Goal: Task Accomplishment & Management: Complete application form

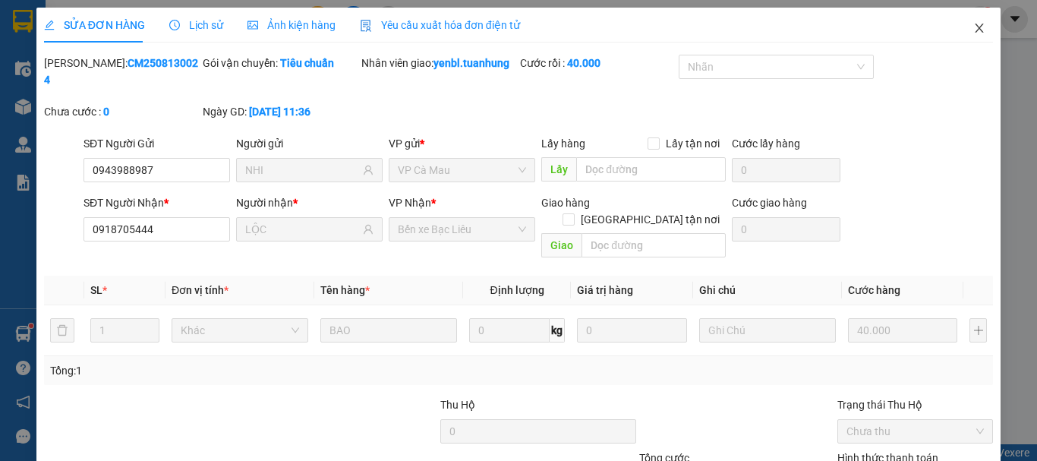
click at [975, 28] on icon "close" at bounding box center [979, 28] width 8 height 9
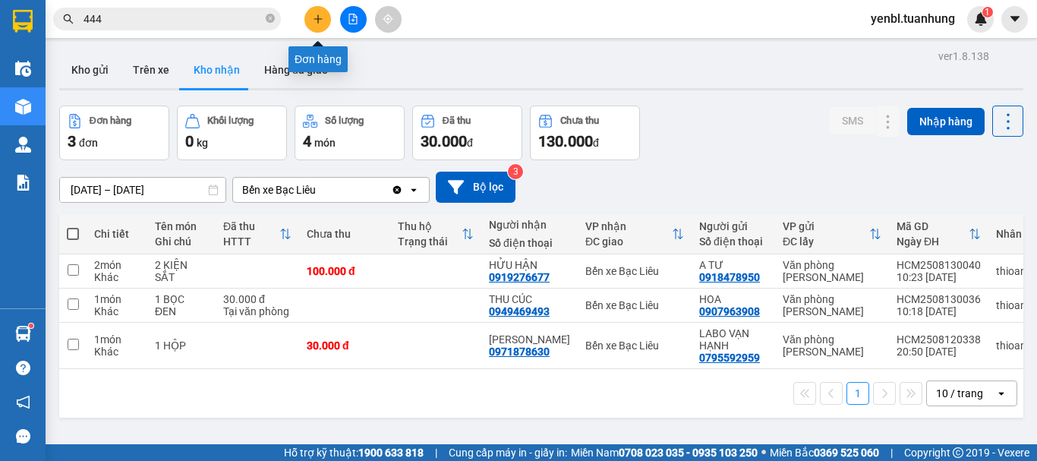
click at [330, 20] on button at bounding box center [317, 19] width 27 height 27
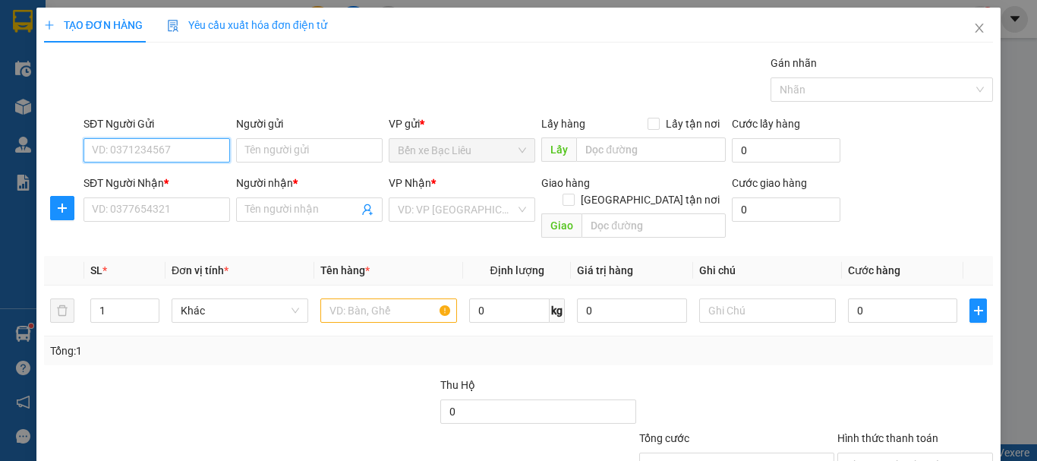
click at [197, 159] on input "SĐT Người Gửi" at bounding box center [156, 150] width 146 height 24
type input "0859596643"
click at [197, 159] on input "0859596643" at bounding box center [156, 150] width 146 height 24
click at [187, 186] on div "0859596643 - NK [GEOGRAPHIC_DATA]" at bounding box center [185, 180] width 187 height 17
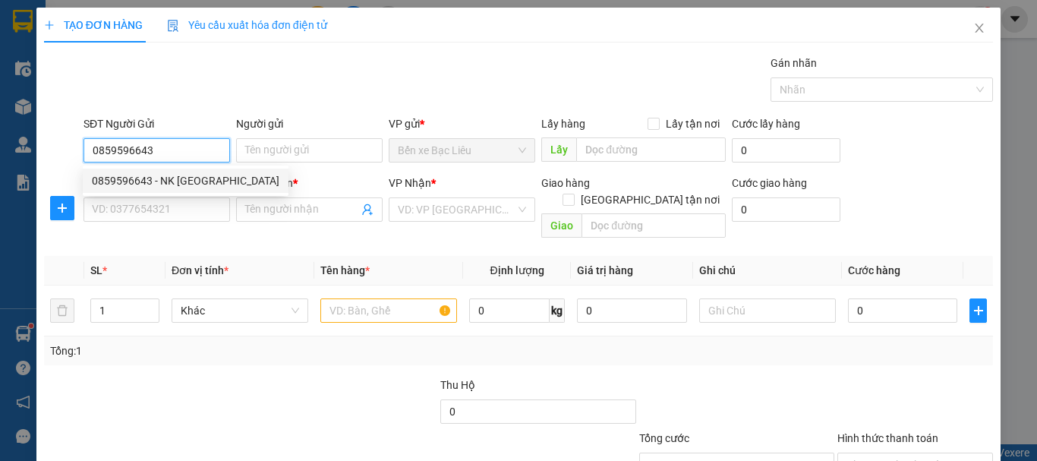
type input "NK VĨNH HƯNG"
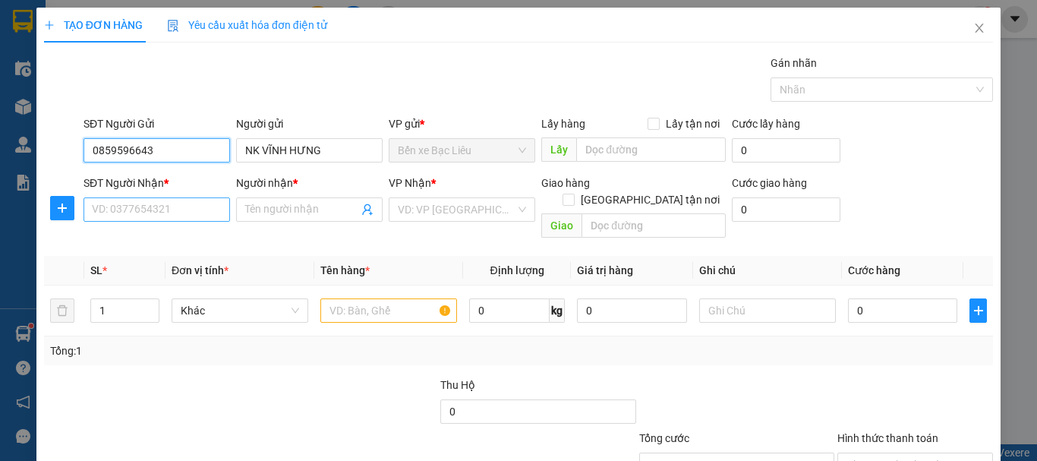
type input "0859596643"
click at [187, 209] on input "SĐT Người Nhận *" at bounding box center [156, 209] width 146 height 24
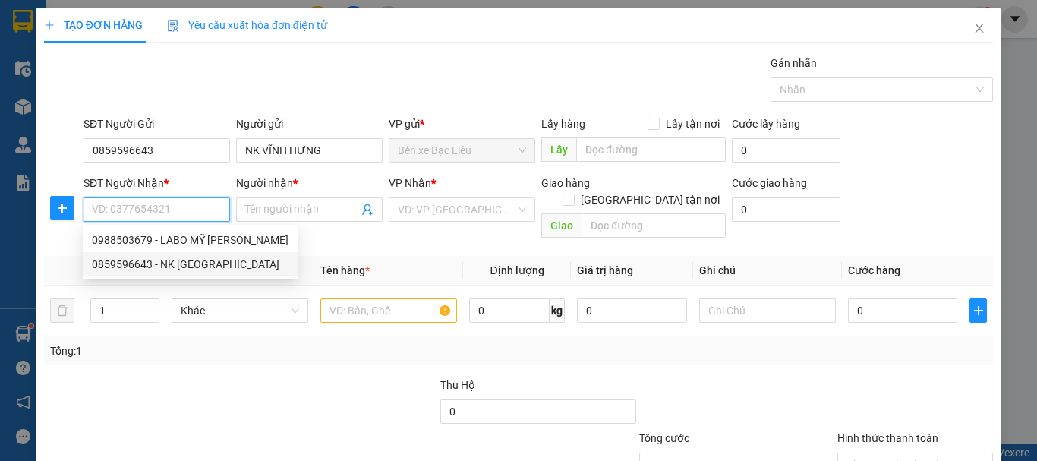
click at [202, 260] on div "0859596643 - NK [GEOGRAPHIC_DATA]" at bounding box center [190, 264] width 197 height 17
type input "0859596643"
type input "NK VĨNH HƯNG"
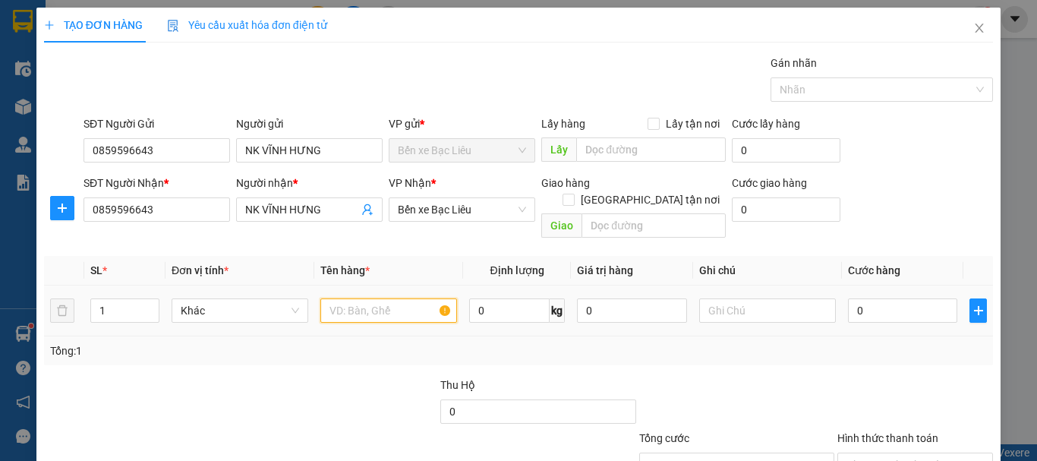
click at [410, 298] on input "text" at bounding box center [388, 310] width 137 height 24
type input "1 HÔP"
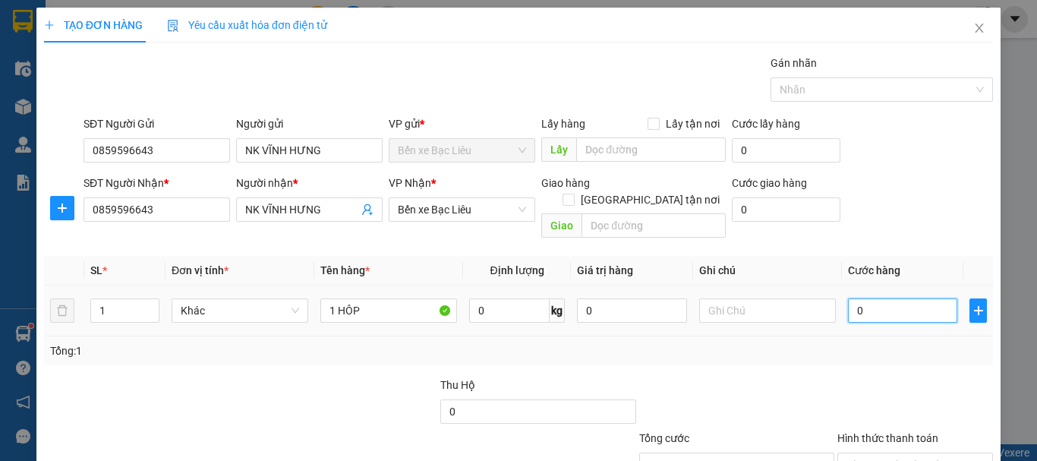
click at [893, 298] on input "0" at bounding box center [902, 310] width 109 height 24
type input "3"
type input "30"
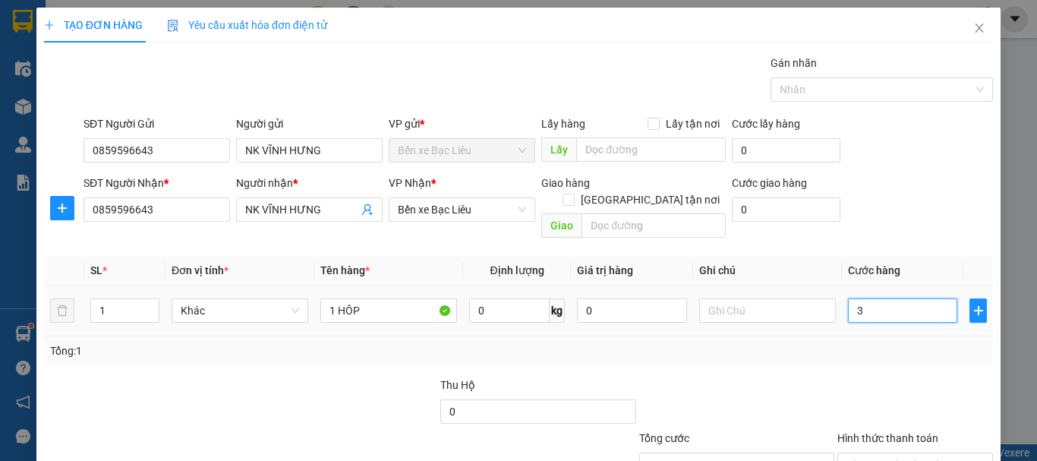
type input "30"
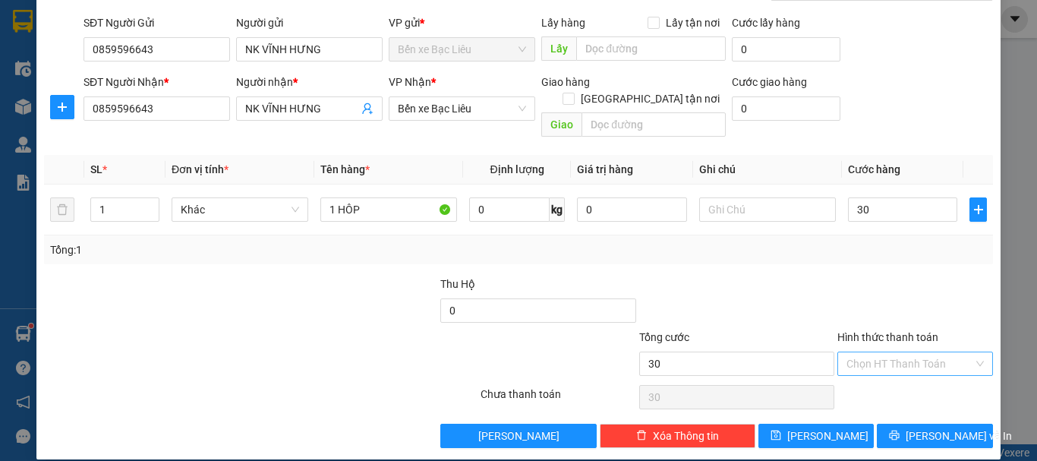
type input "30.000"
click at [859, 352] on input "Hình thức thanh toán" at bounding box center [909, 363] width 127 height 23
click at [860, 374] on div "Tại văn phòng" at bounding box center [906, 377] width 136 height 17
type input "0"
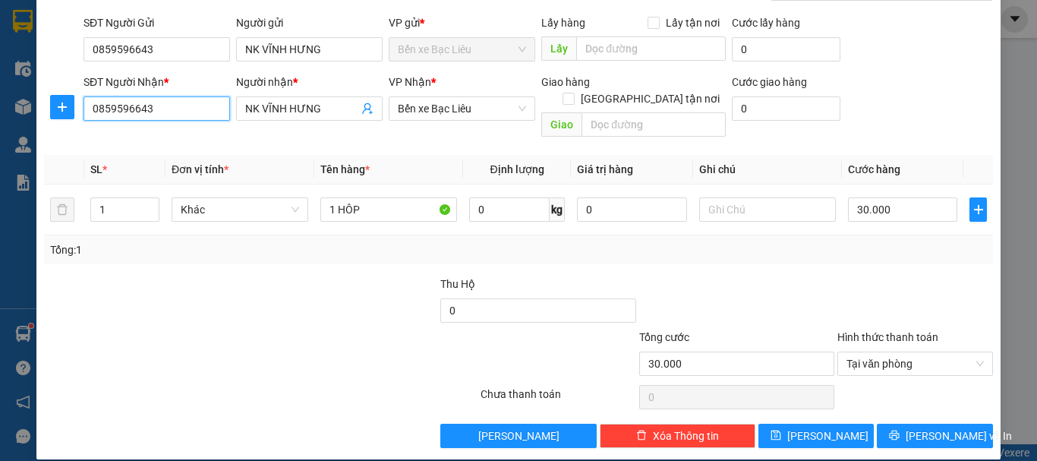
click at [176, 115] on input "0859596643" at bounding box center [156, 108] width 146 height 24
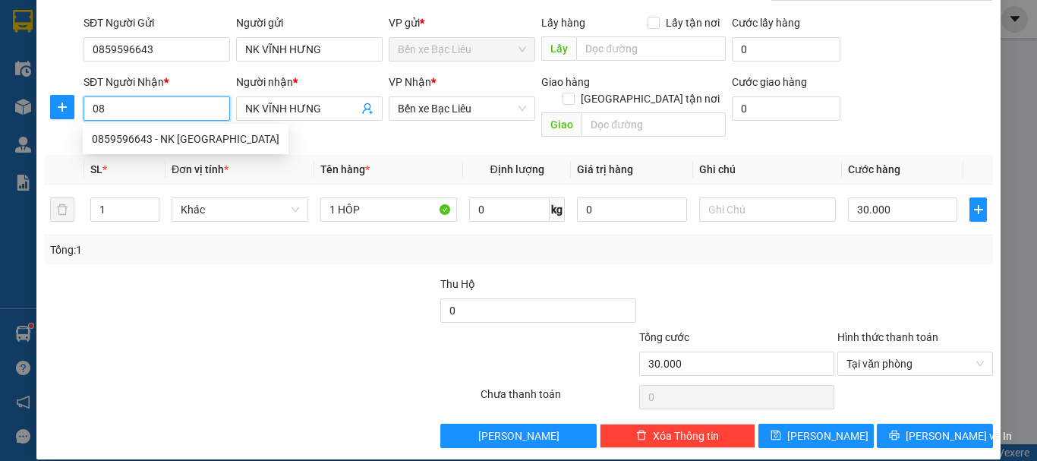
type input "0"
click at [176, 113] on input "SĐT Người Nhận *" at bounding box center [156, 108] width 146 height 24
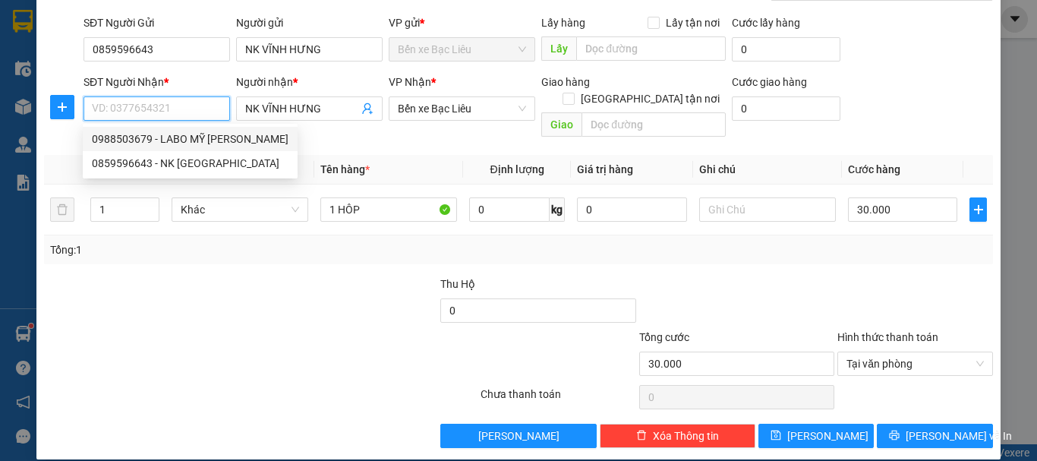
click at [180, 132] on div "0988503679 - LABO MỸ [PERSON_NAME]" at bounding box center [190, 139] width 197 height 17
type input "0988503679"
type input "LABO MỸ Á"
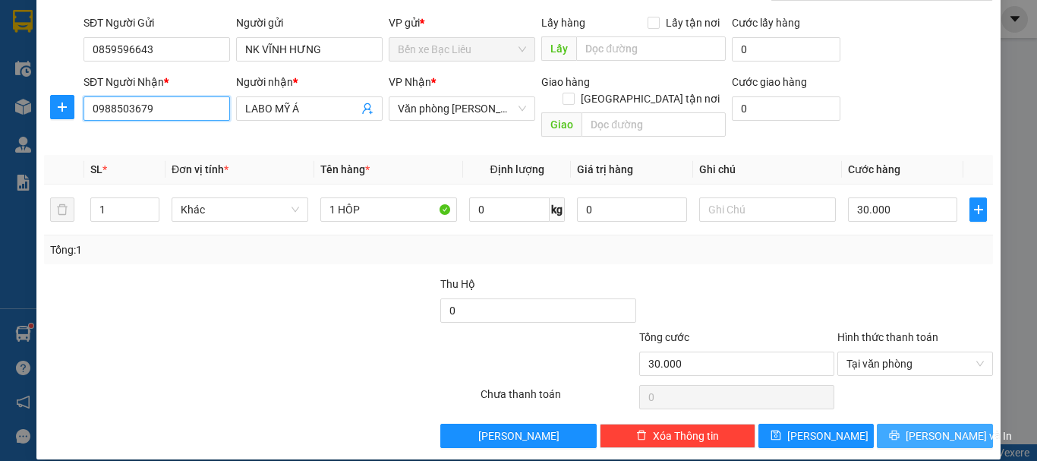
type input "0988503679"
click at [911, 424] on button "[PERSON_NAME] và In" at bounding box center [935, 436] width 116 height 24
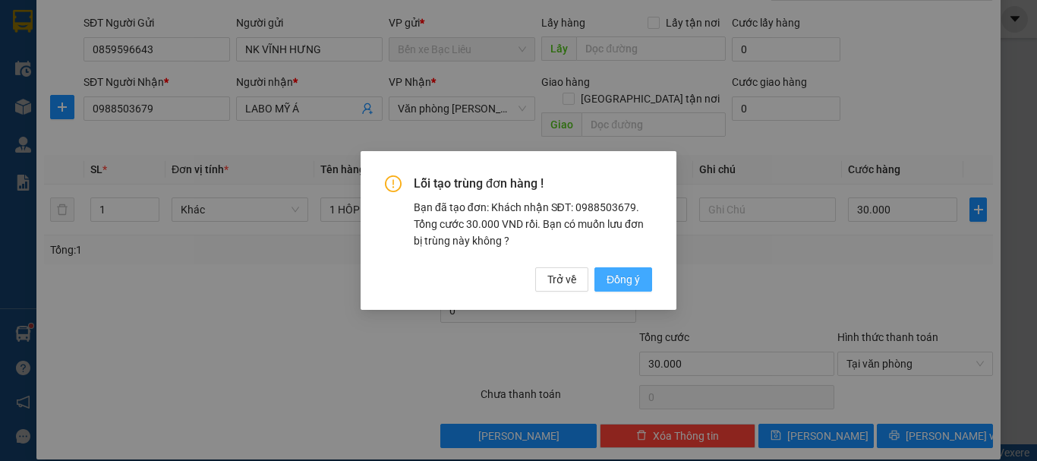
click at [645, 278] on button "Đồng ý" at bounding box center [623, 279] width 58 height 24
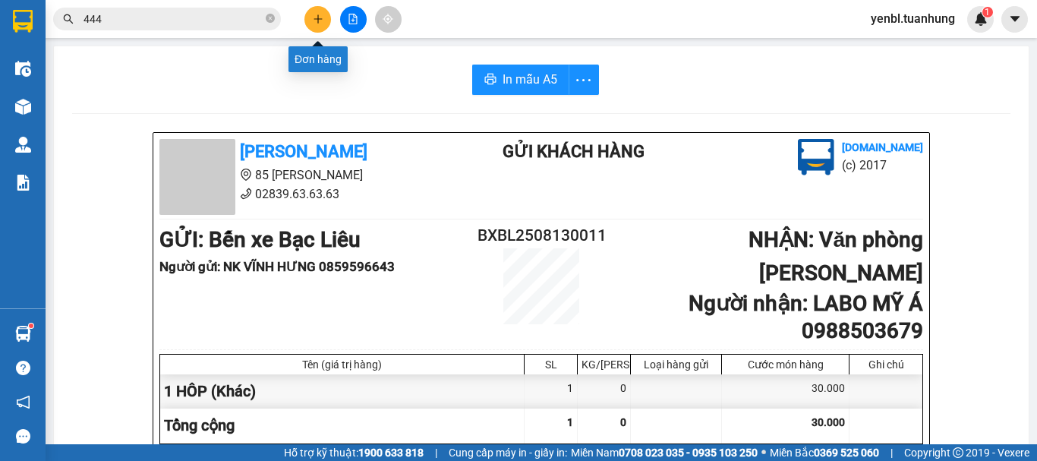
click at [319, 19] on icon "plus" at bounding box center [317, 18] width 8 height 1
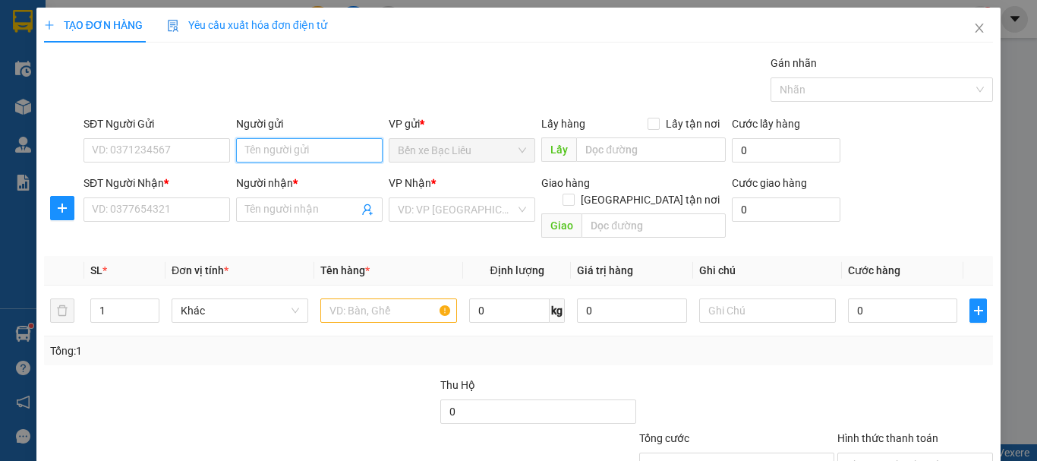
click at [265, 147] on input "Người gửi" at bounding box center [309, 150] width 146 height 24
type input "HỮU TÙNG"
click at [323, 182] on div "HỮU TÙNG - 0356179990" at bounding box center [306, 180] width 127 height 17
type input "0356179990"
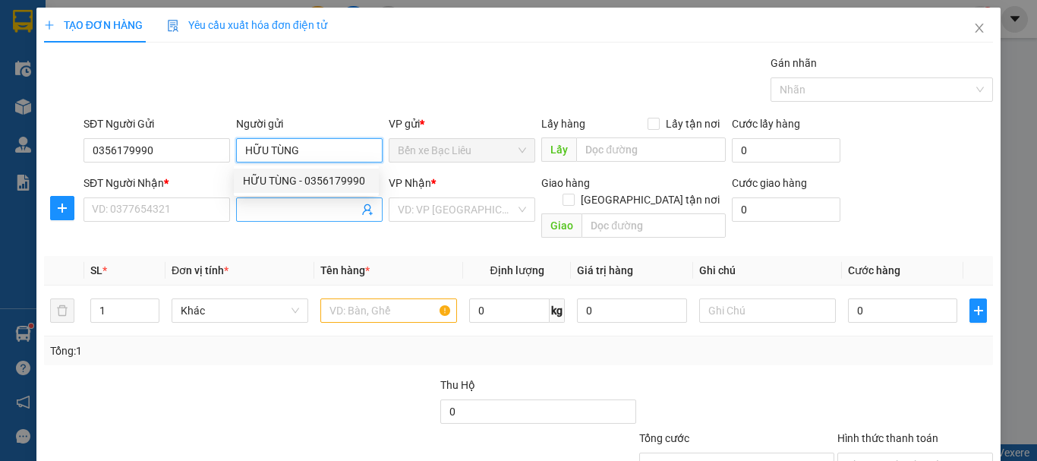
type input "HỮU TÙNG"
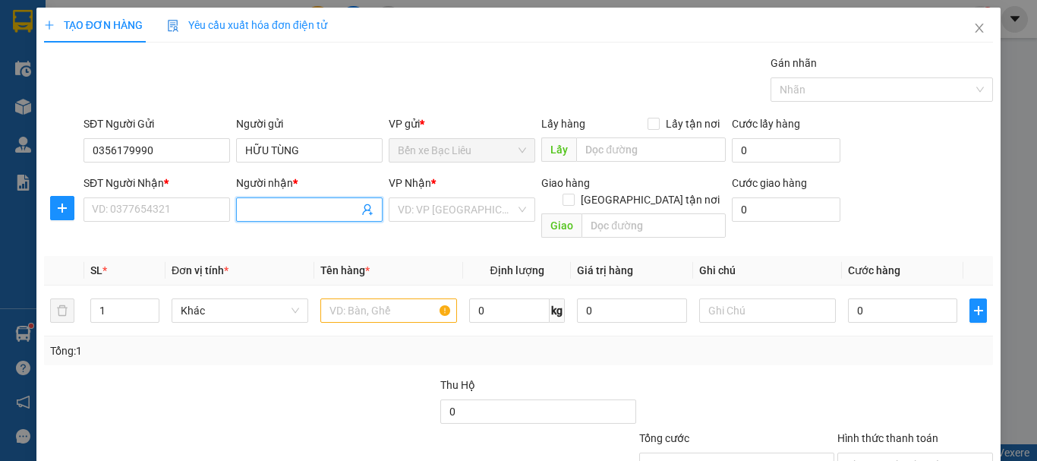
click at [285, 203] on input "Người nhận *" at bounding box center [301, 209] width 113 height 17
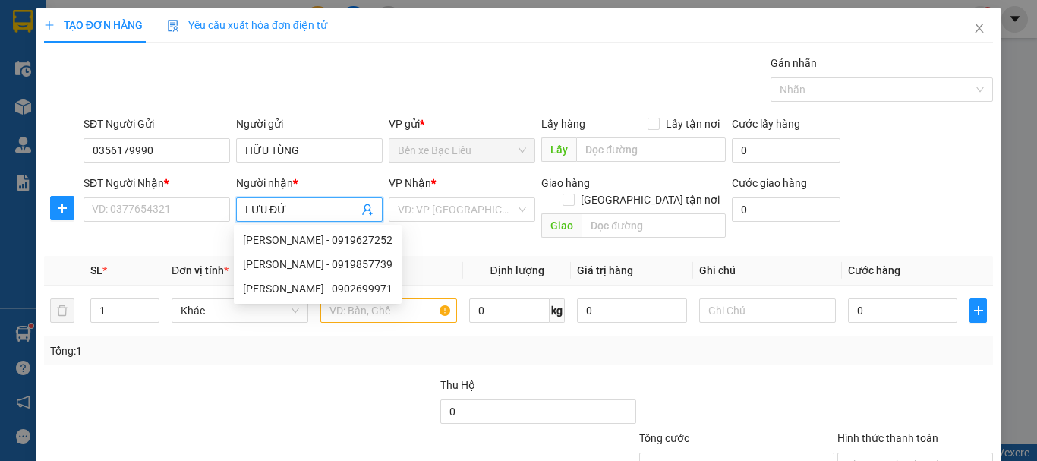
type input "[PERSON_NAME]"
click at [281, 291] on div "[PERSON_NAME] - 0902699971" at bounding box center [318, 288] width 150 height 17
type input "0902699971"
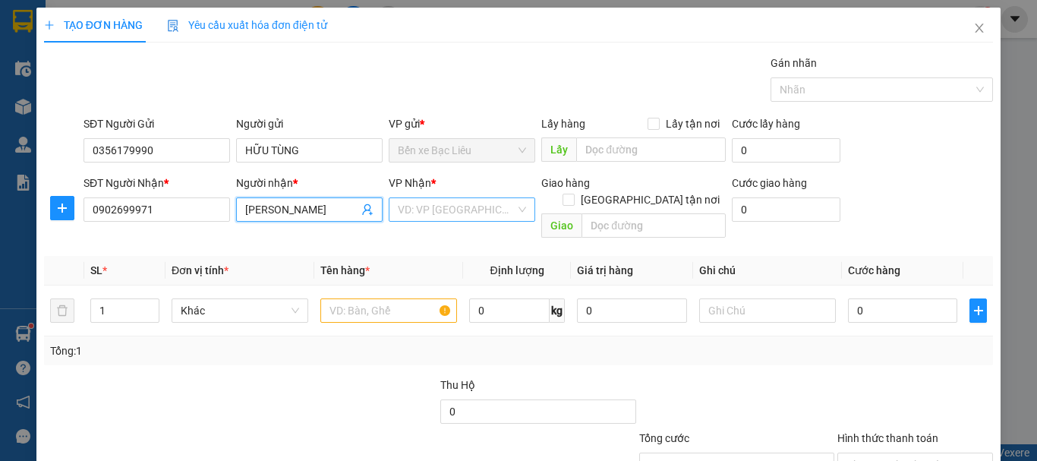
type input "[PERSON_NAME]"
click at [446, 219] on input "search" at bounding box center [457, 209] width 118 height 23
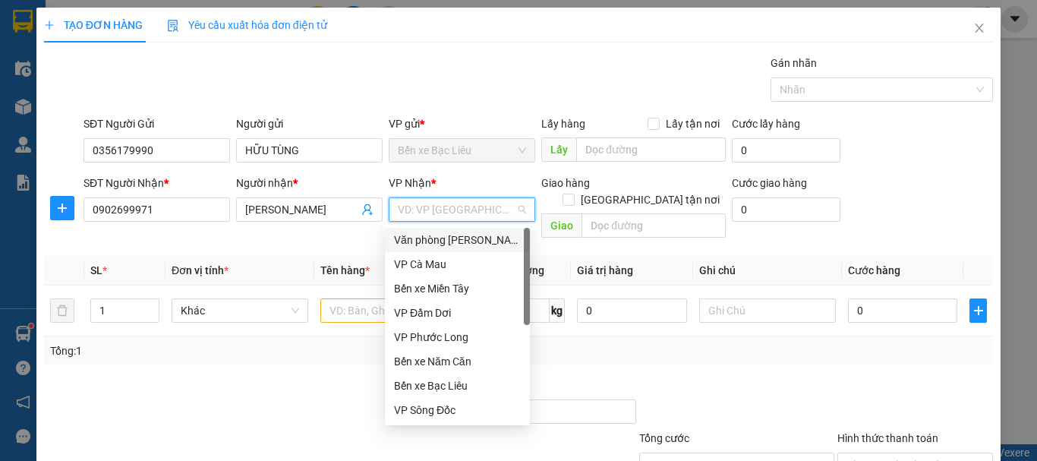
click at [449, 242] on div "Văn phòng [PERSON_NAME]" at bounding box center [457, 240] width 127 height 17
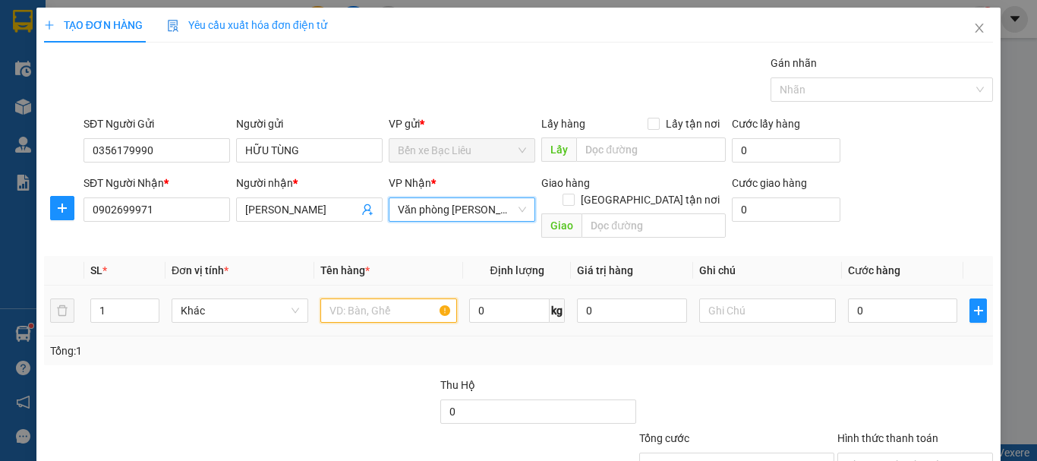
click at [388, 298] on input "text" at bounding box center [388, 310] width 137 height 24
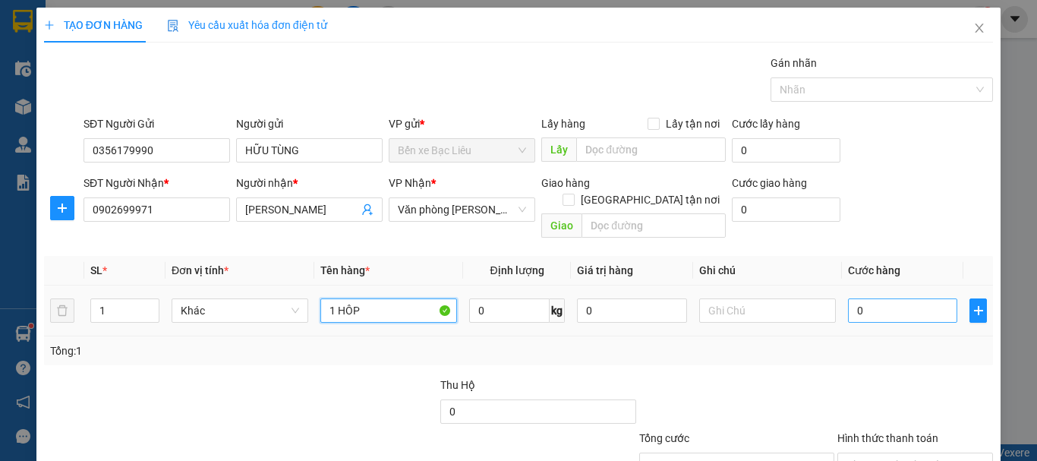
type input "1 HÔP"
click at [876, 298] on input "0" at bounding box center [902, 310] width 109 height 24
type input "3"
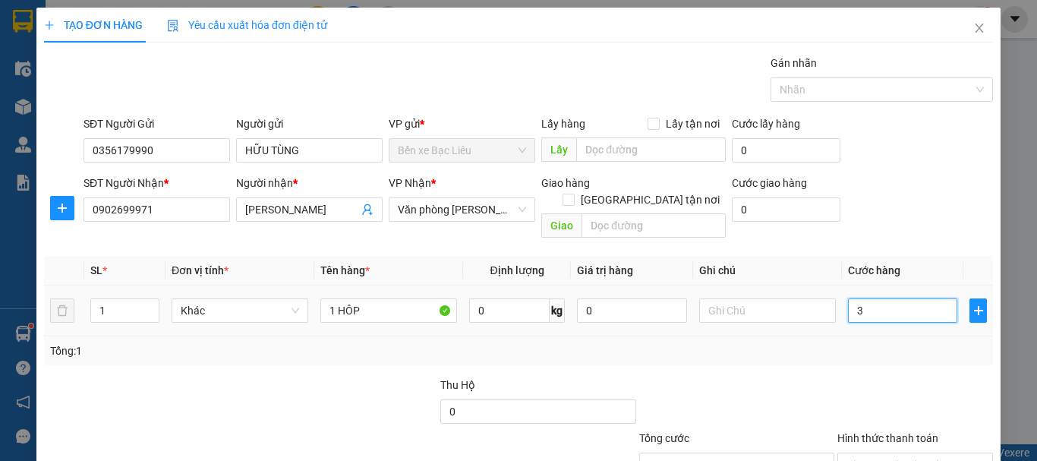
type input "30"
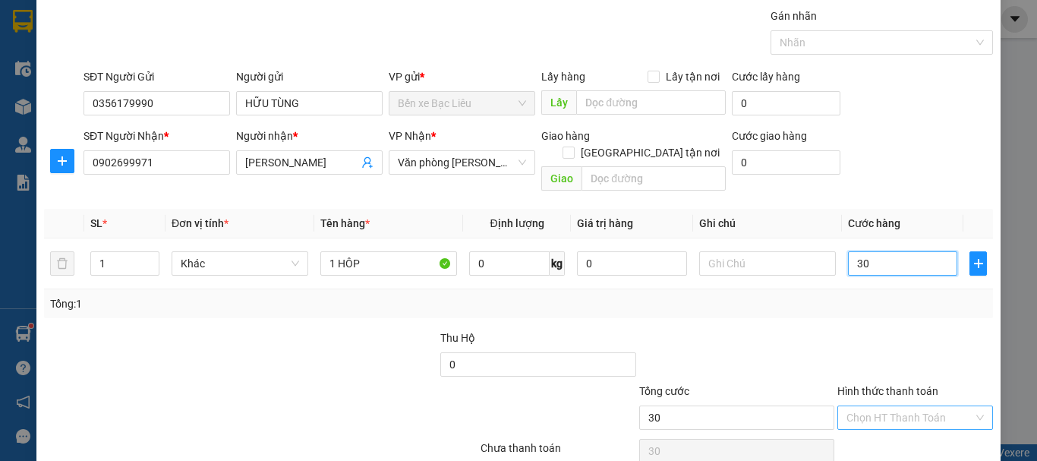
scroll to position [101, 0]
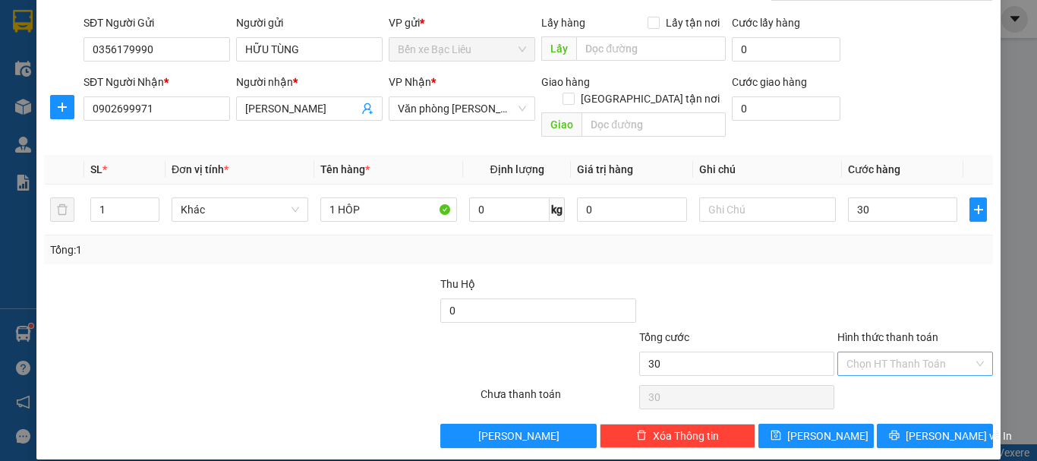
type input "30.000"
click at [890, 352] on input "Hình thức thanh toán" at bounding box center [909, 363] width 127 height 23
click at [877, 373] on div "Tại văn phòng" at bounding box center [906, 377] width 136 height 17
type input "0"
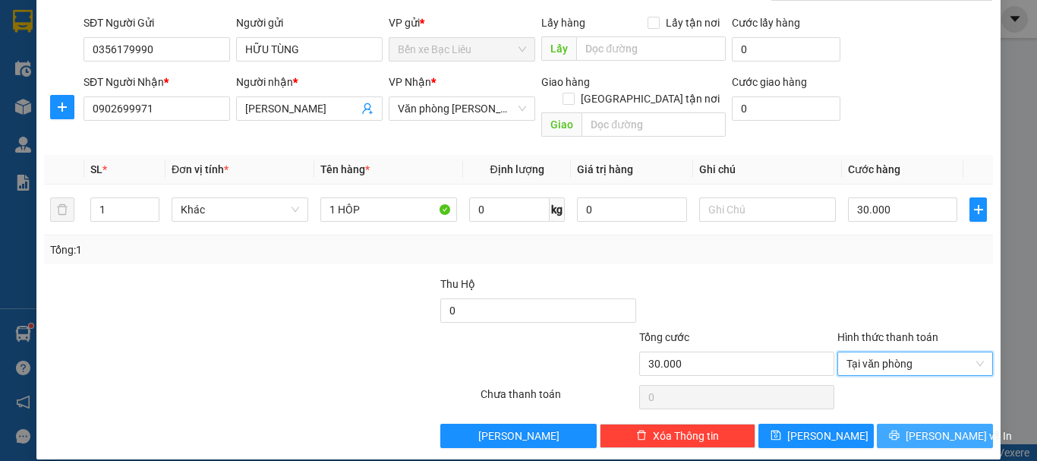
click at [895, 430] on span "printer" at bounding box center [894, 436] width 11 height 12
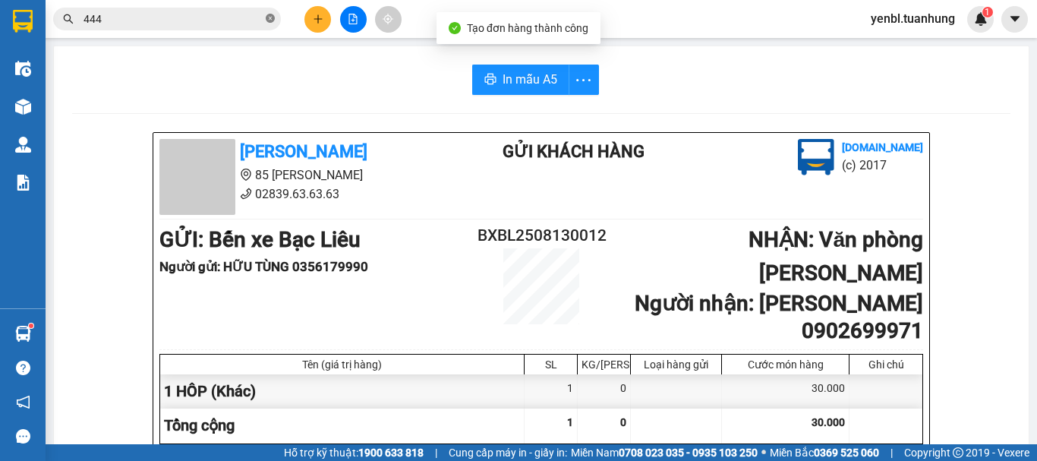
click at [271, 19] on icon "close-circle" at bounding box center [270, 18] width 9 height 9
click at [210, 20] on input "text" at bounding box center [172, 19] width 179 height 17
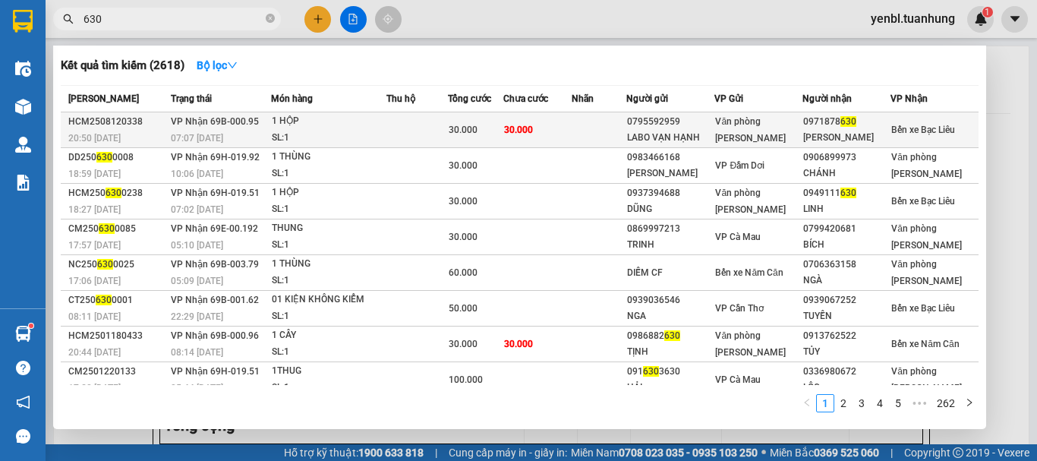
type input "630"
click at [811, 134] on div "[PERSON_NAME]" at bounding box center [846, 138] width 87 height 16
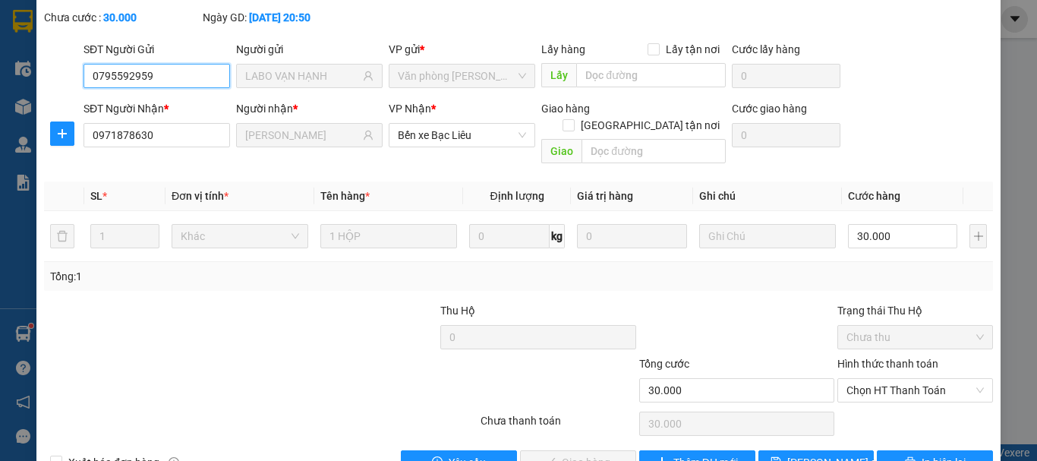
scroll to position [104, 0]
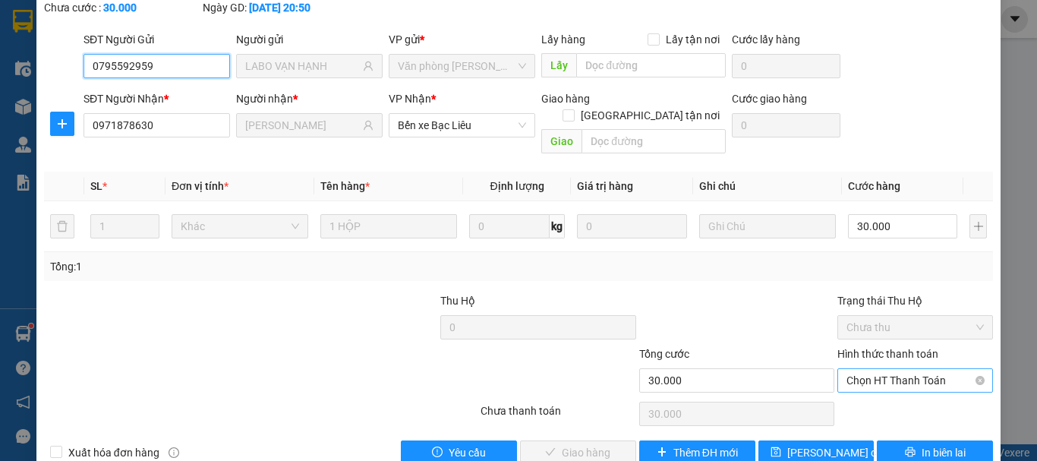
click at [837, 368] on div "Chọn HT Thanh Toán" at bounding box center [915, 380] width 156 height 24
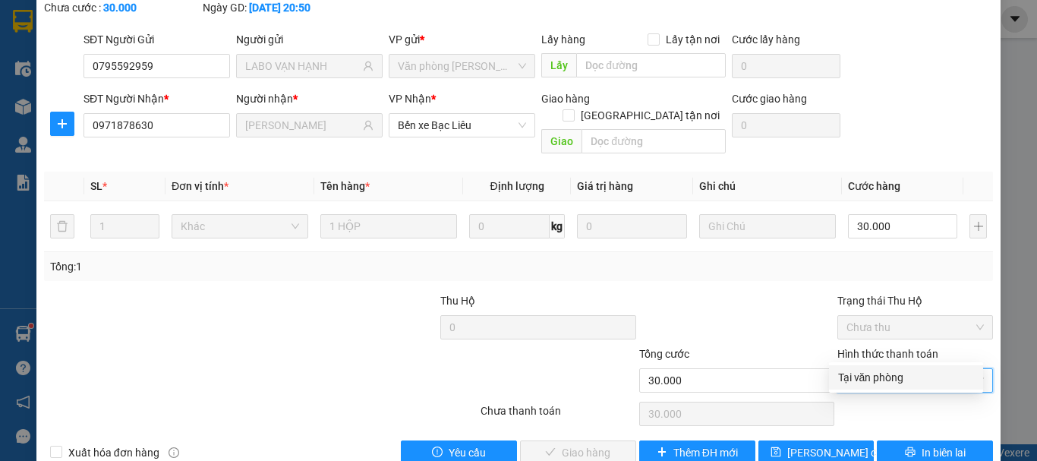
click at [843, 371] on div "Tại văn phòng" at bounding box center [906, 377] width 136 height 17
type input "0"
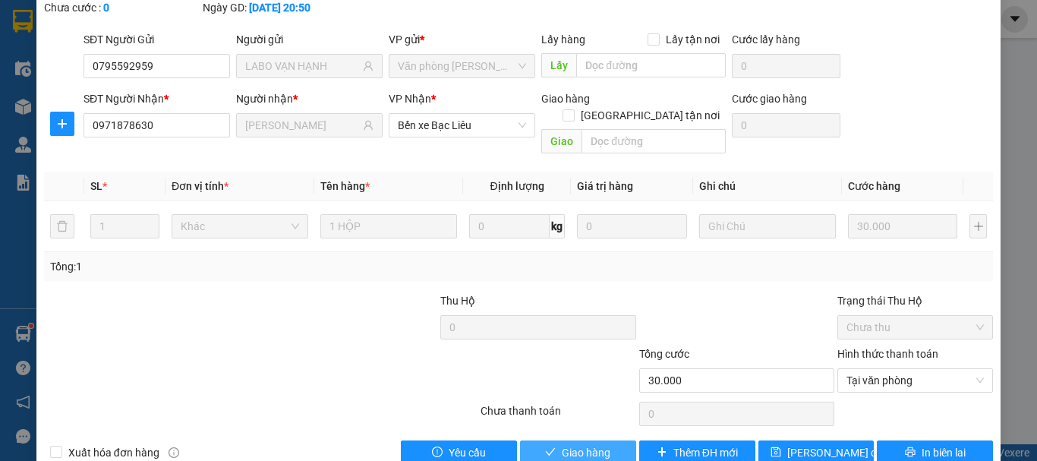
click at [578, 444] on span "Giao hàng" at bounding box center [586, 452] width 49 height 17
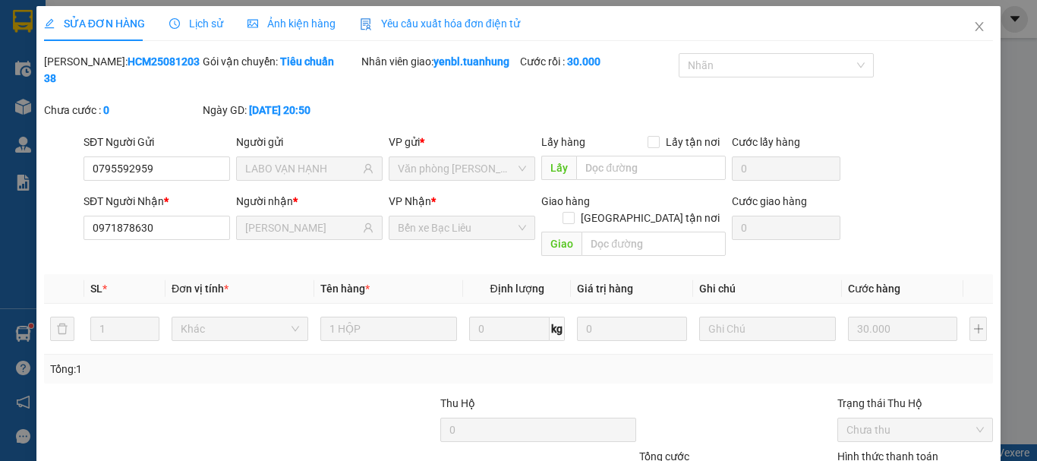
scroll to position [0, 0]
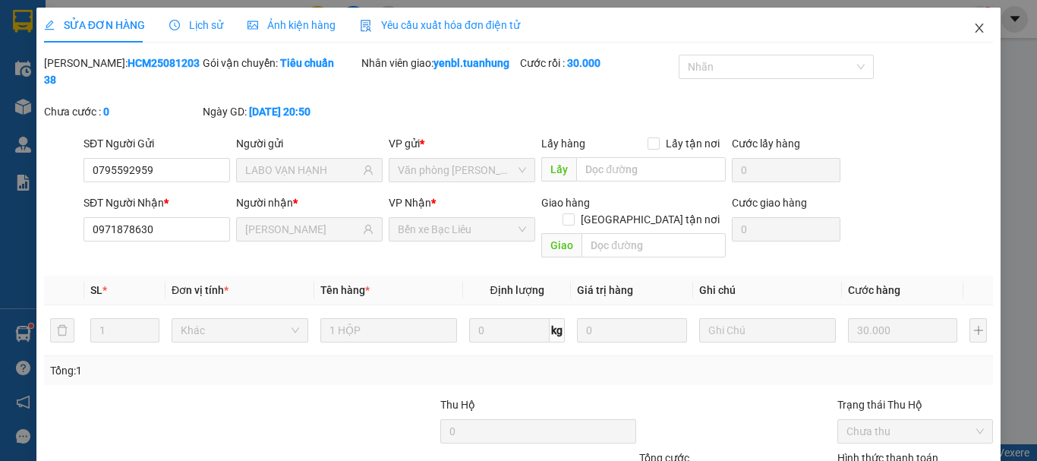
click at [973, 30] on icon "close" at bounding box center [979, 28] width 12 height 12
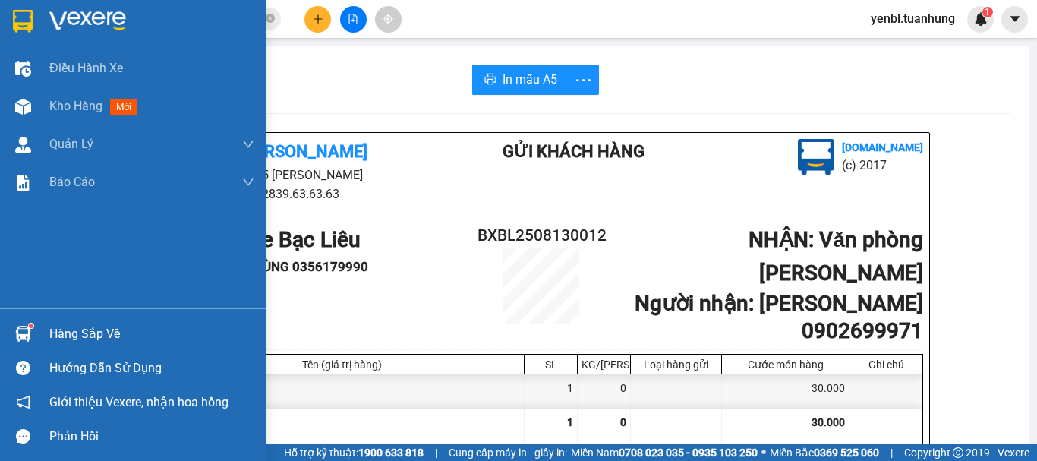
click at [48, 333] on div "Hàng sắp về" at bounding box center [133, 334] width 266 height 34
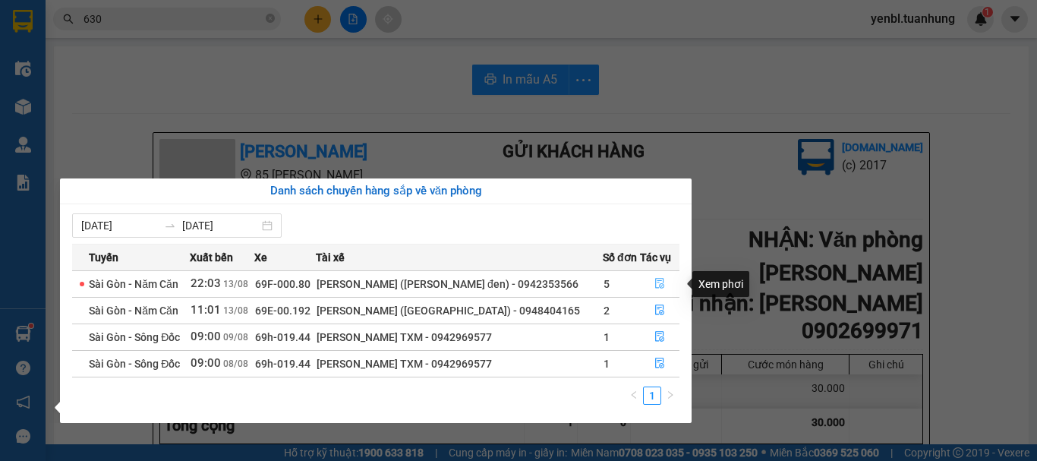
click at [664, 285] on button "button" at bounding box center [660, 284] width 38 height 24
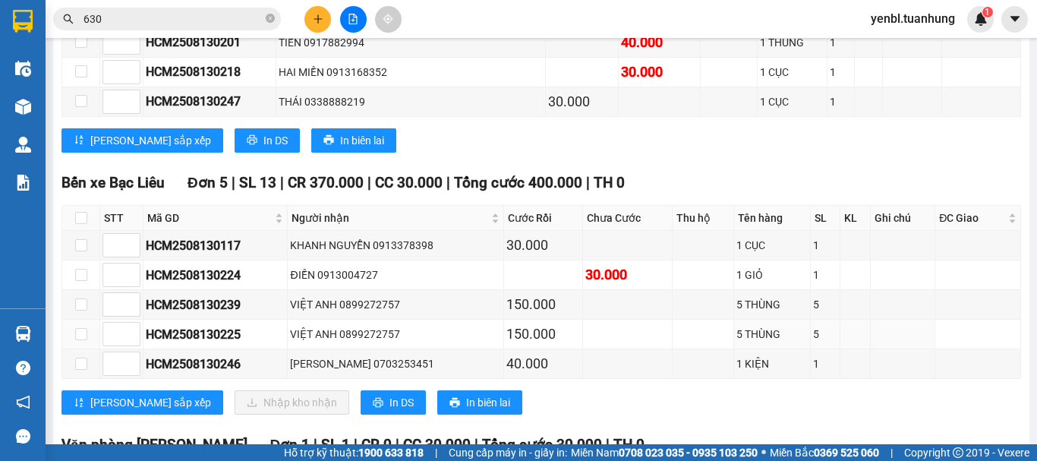
scroll to position [4858, 0]
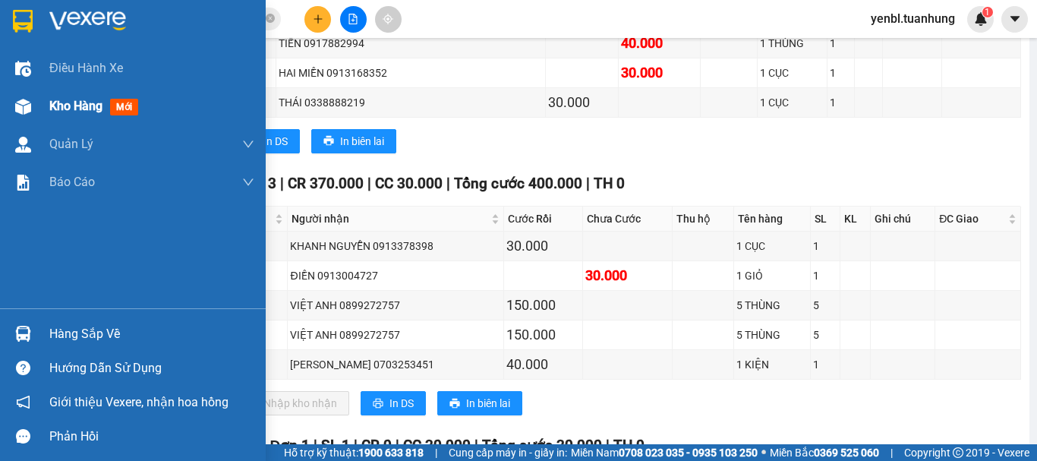
click at [52, 120] on div "Kho hàng mới" at bounding box center [151, 106] width 205 height 38
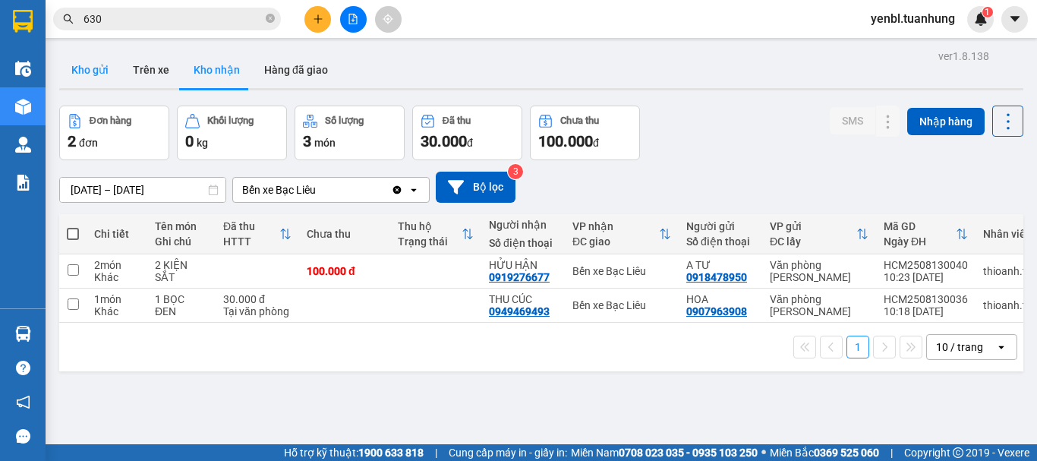
click at [101, 70] on button "Kho gửi" at bounding box center [89, 70] width 61 height 36
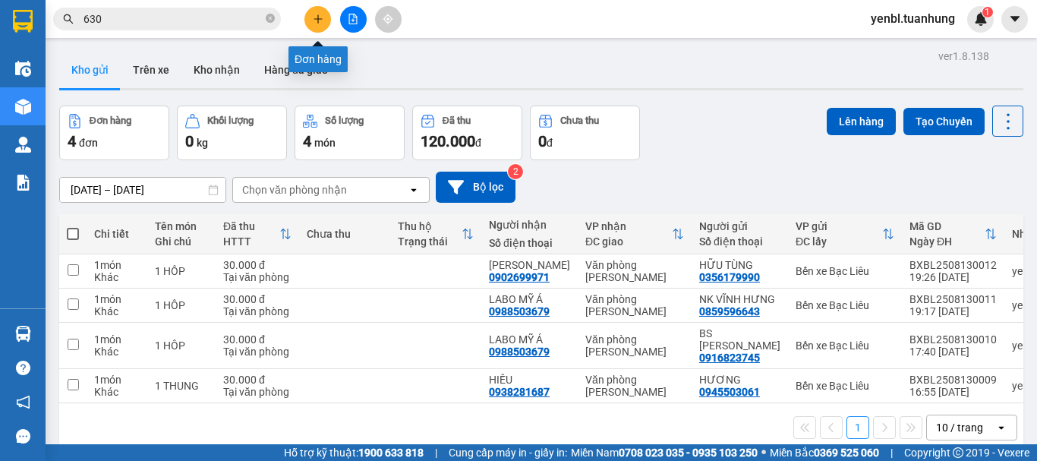
click at [327, 23] on button at bounding box center [317, 19] width 27 height 27
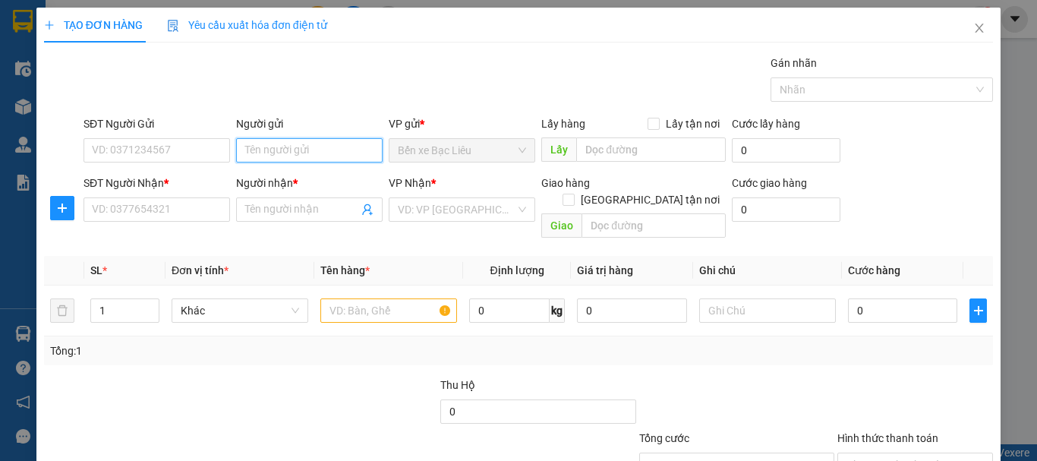
click at [257, 152] on input "Người gửi" at bounding box center [309, 150] width 146 height 24
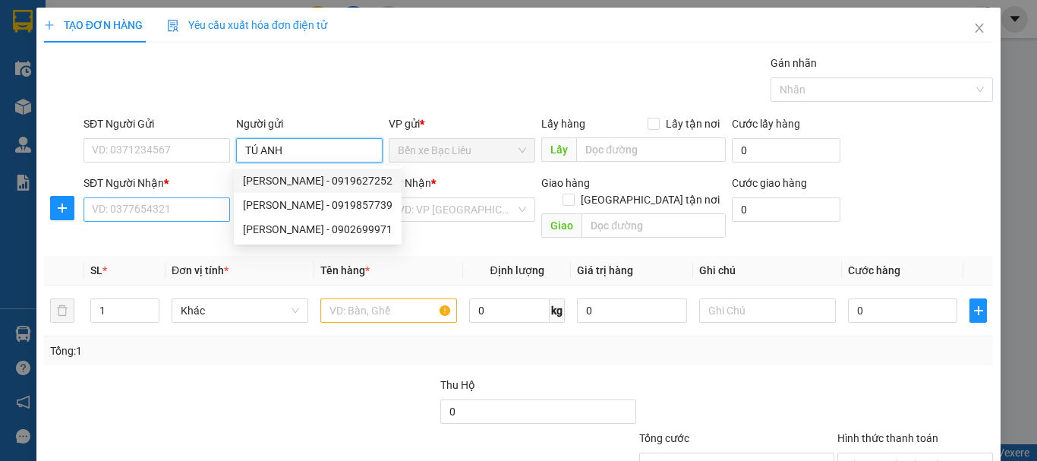
type input "TÚ ANH"
click at [170, 204] on input "SĐT Người Nhận *" at bounding box center [156, 209] width 146 height 24
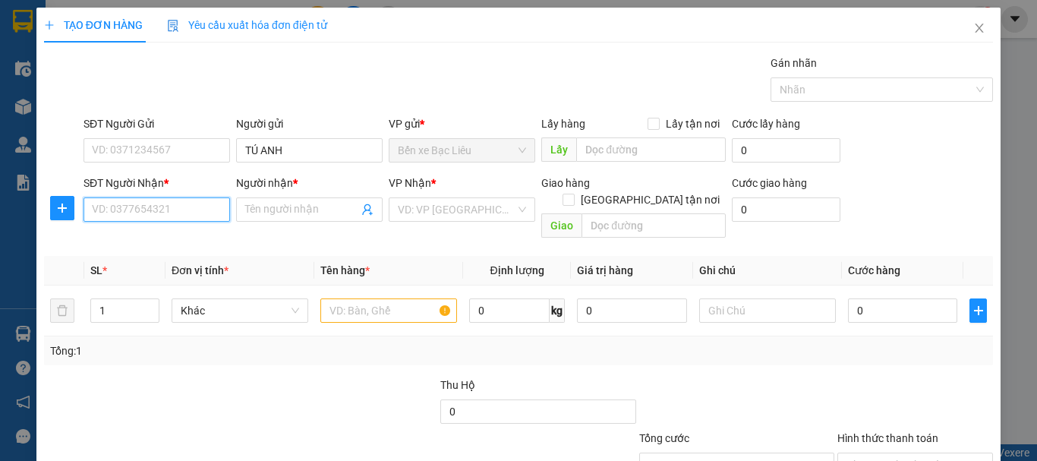
click at [170, 204] on input "SĐT Người Nhận *" at bounding box center [156, 209] width 146 height 24
type input "0949409030"
drag, startPoint x: 161, startPoint y: 233, endPoint x: 276, endPoint y: 232, distance: 114.6
click at [161, 234] on div "0949409030 - THÀNH" at bounding box center [155, 240] width 127 height 17
type input "THÀNH"
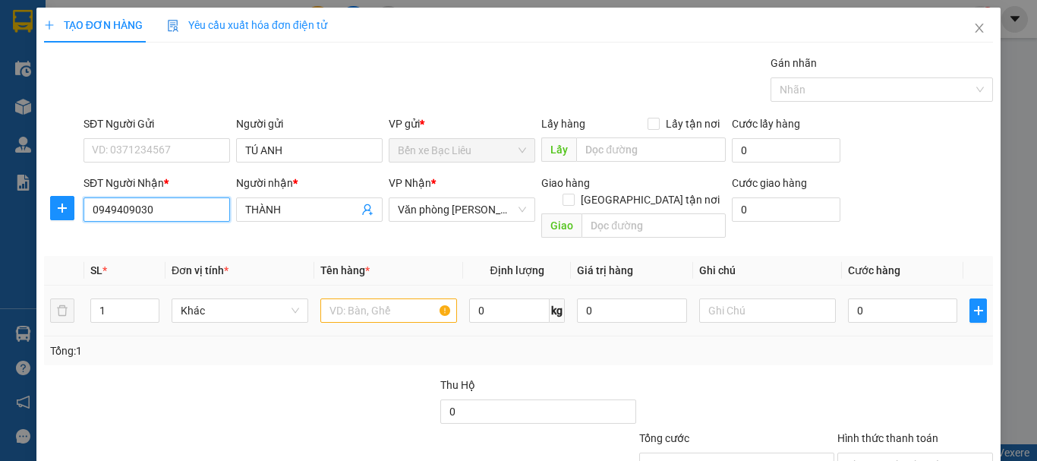
type input "0949409030"
click at [361, 298] on input "text" at bounding box center [388, 310] width 137 height 24
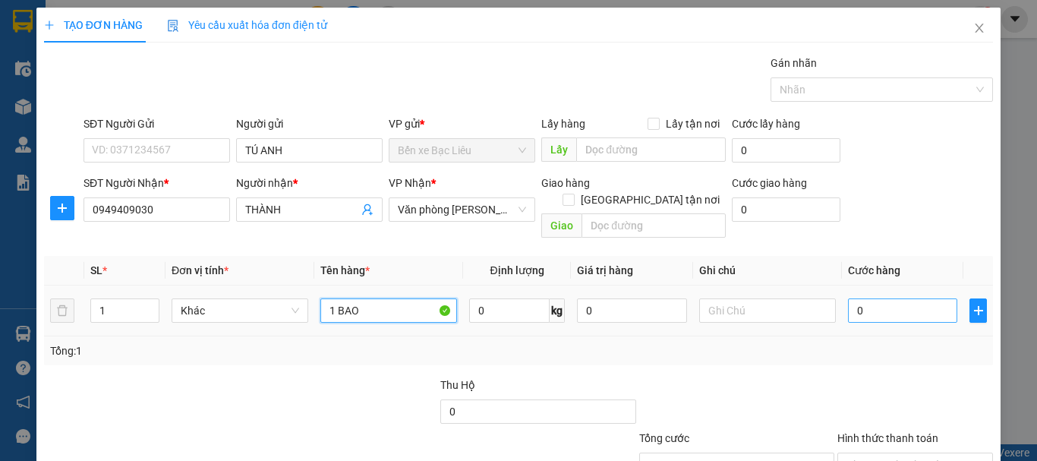
type input "1 BAO"
click at [885, 303] on input "0" at bounding box center [902, 310] width 109 height 24
type input "5"
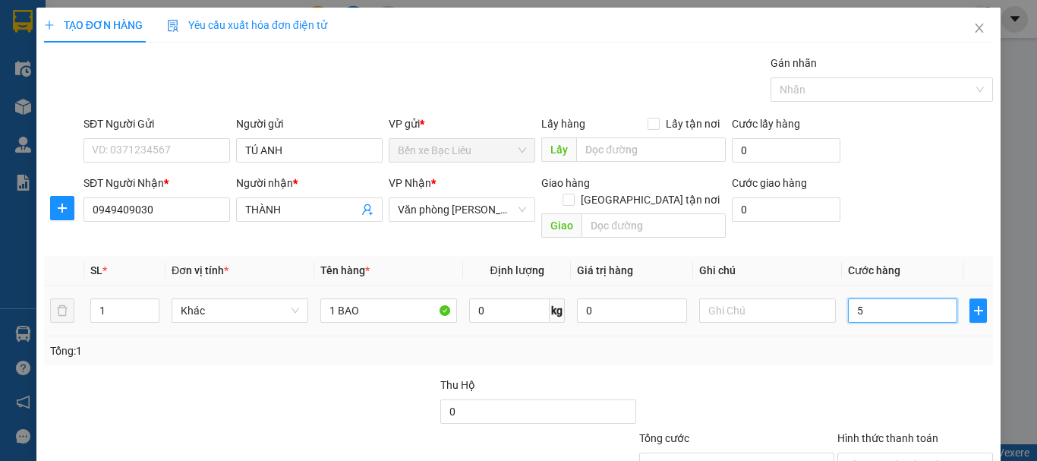
type input "50"
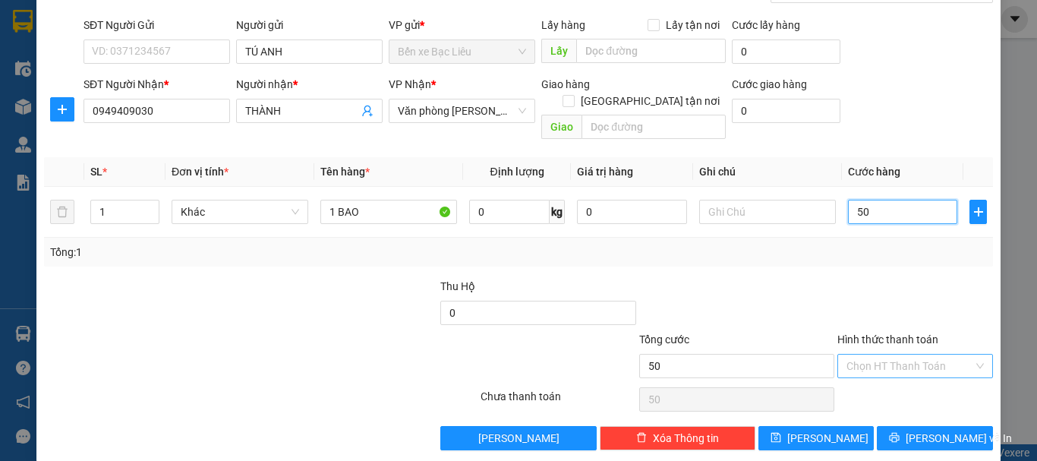
scroll to position [101, 0]
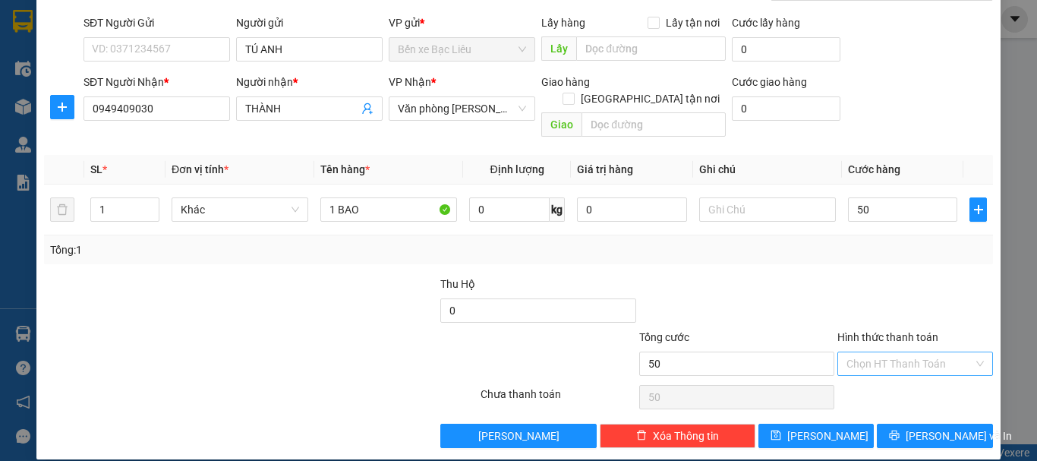
type input "50.000"
click at [872, 352] on input "Hình thức thanh toán" at bounding box center [909, 363] width 127 height 23
click at [862, 384] on div "Tại văn phòng" at bounding box center [906, 377] width 136 height 17
type input "0"
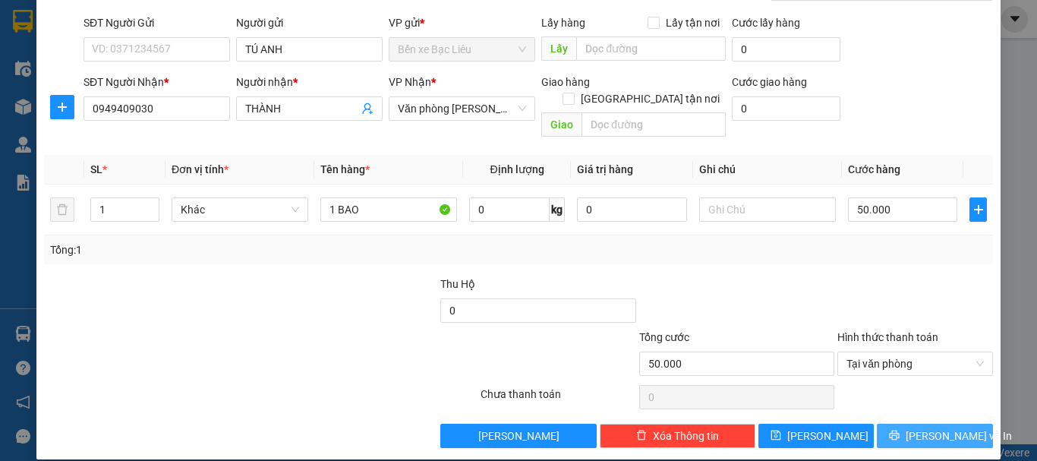
click at [927, 427] on span "[PERSON_NAME] và In" at bounding box center [959, 435] width 106 height 17
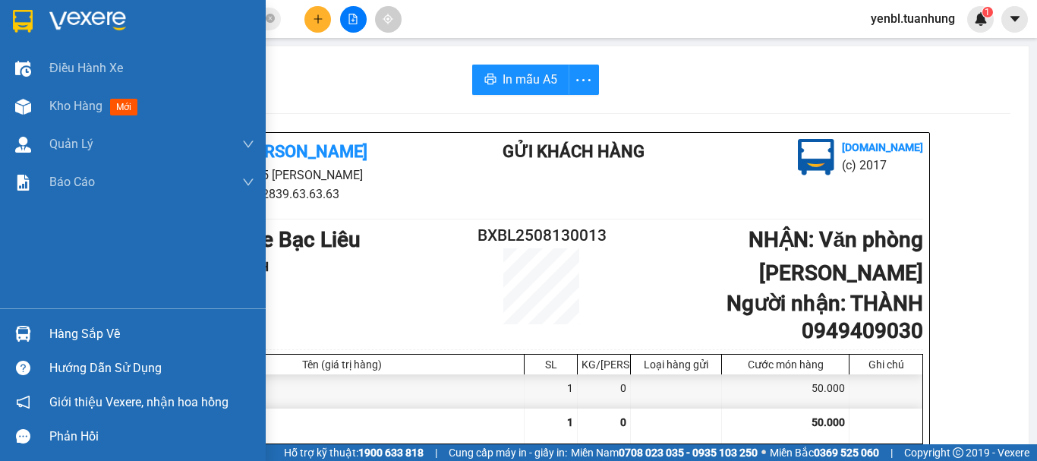
click at [44, 333] on div "Hàng sắp về" at bounding box center [133, 334] width 266 height 34
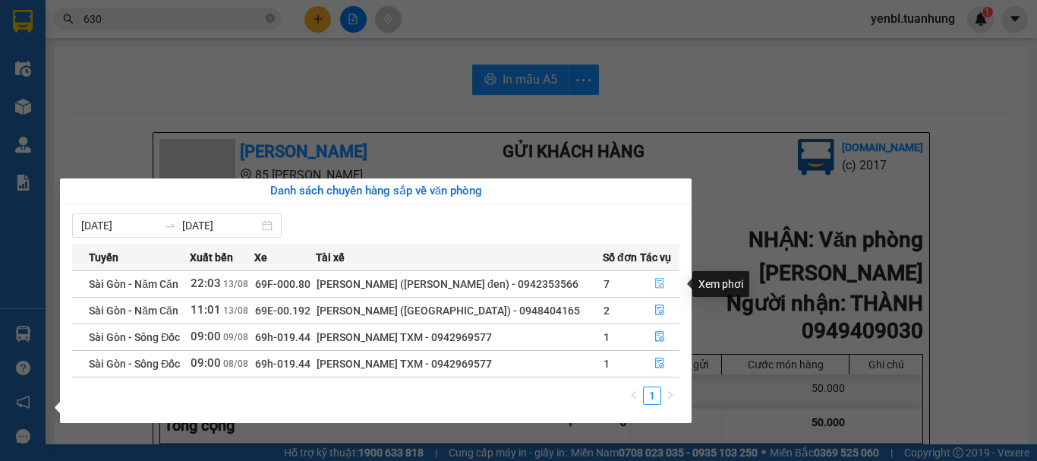
click at [655, 284] on icon "file-done" at bounding box center [659, 284] width 9 height 11
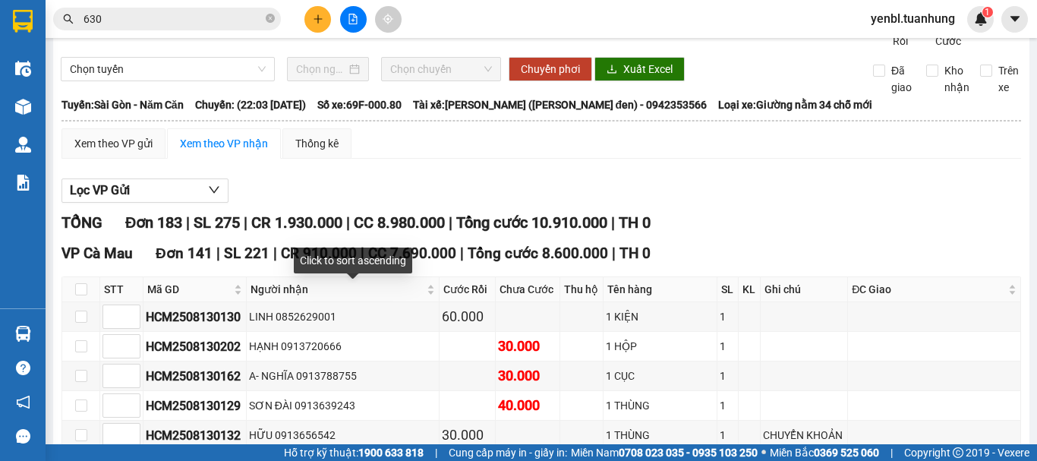
scroll to position [76, 0]
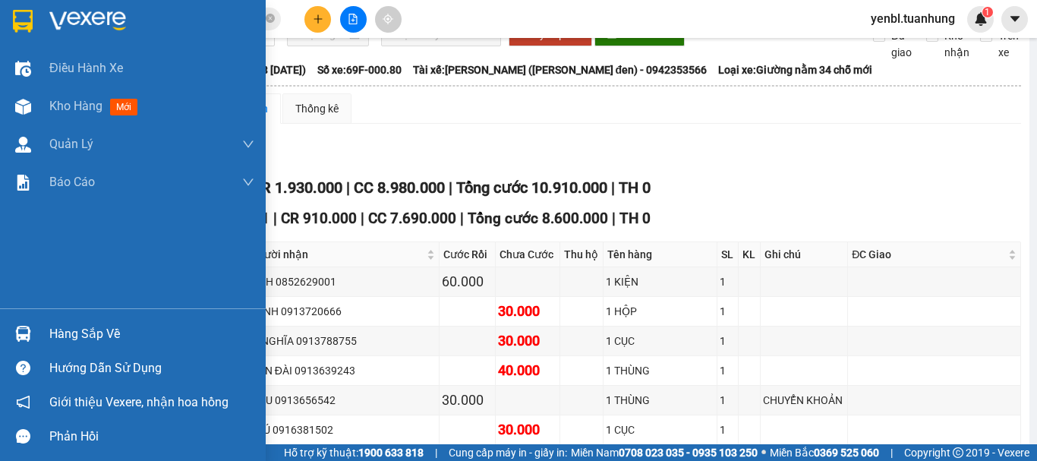
click at [55, 325] on div "Hàng sắp về" at bounding box center [151, 334] width 205 height 23
